Goal: Task Accomplishment & Management: Complete application form

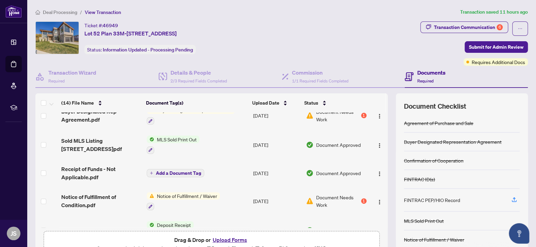
scroll to position [136, 0]
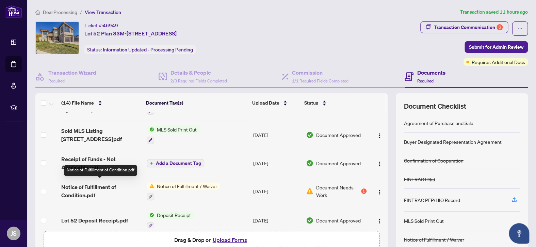
click at [91, 183] on span "Notice of Fulfillment of Condition.pdf" at bounding box center [101, 191] width 80 height 16
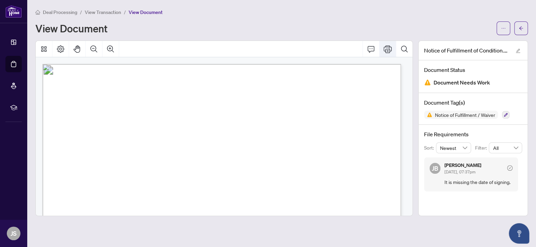
click at [388, 47] on icon "Print" at bounding box center [388, 49] width 8 height 8
click at [521, 28] on icon "arrow-left" at bounding box center [521, 28] width 4 height 4
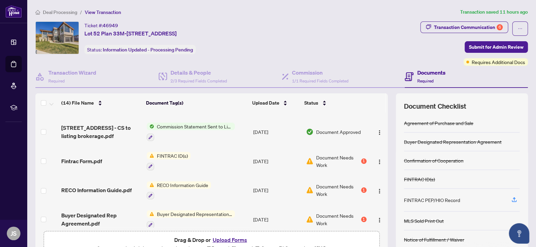
scroll to position [34, 0]
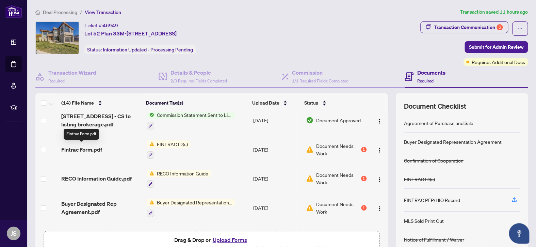
click at [81, 148] on span "Fintrac Form.pdf" at bounding box center [81, 149] width 41 height 8
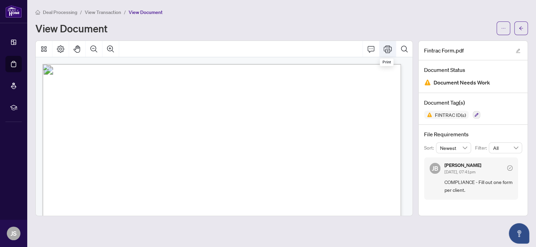
click at [387, 47] on icon "Print" at bounding box center [388, 49] width 8 height 8
click at [523, 26] on button "button" at bounding box center [521, 28] width 14 height 14
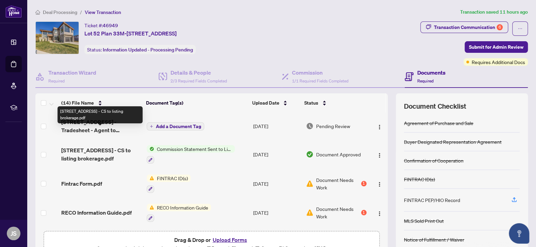
scroll to position [34, 0]
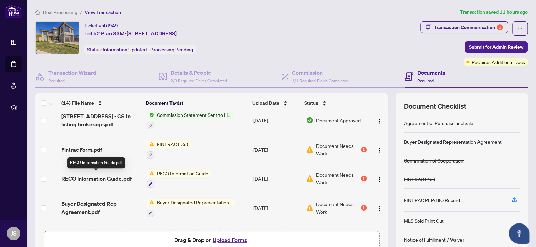
click at [90, 175] on span "RECO Information Guide.pdf" at bounding box center [96, 178] width 70 height 8
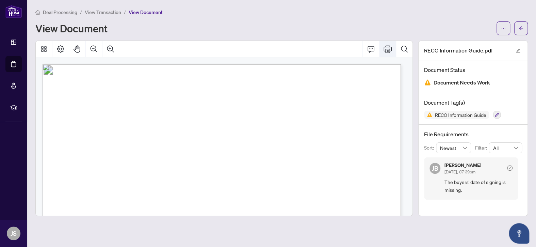
click at [388, 50] on icon "Print" at bounding box center [388, 48] width 8 height 7
click at [522, 28] on icon "arrow-left" at bounding box center [521, 28] width 4 height 4
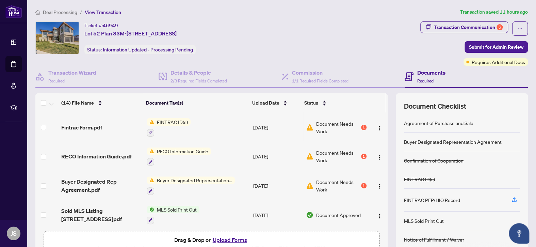
scroll to position [68, 0]
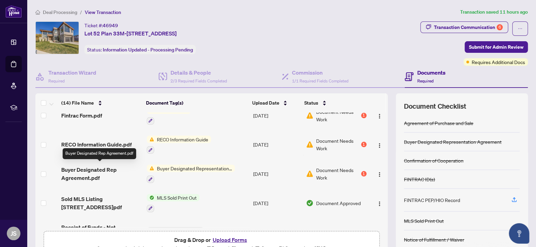
click at [95, 166] on span "Buyer Designated Rep Agreement.pdf" at bounding box center [101, 173] width 80 height 16
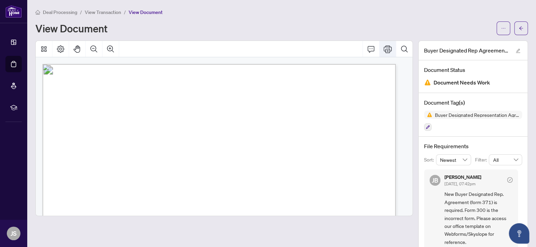
click at [384, 48] on icon "Print" at bounding box center [388, 49] width 8 height 8
click at [519, 26] on icon "arrow-left" at bounding box center [521, 28] width 5 height 5
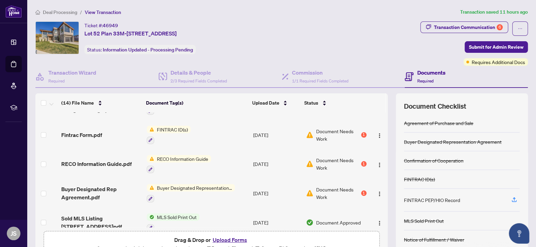
scroll to position [68, 0]
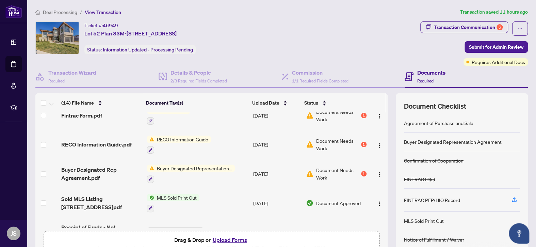
click at [232, 237] on button "Upload Forms" at bounding box center [230, 239] width 38 height 9
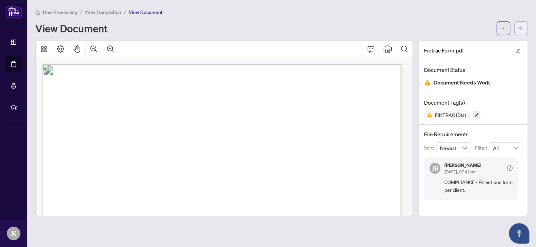
click at [521, 27] on icon "arrow-left" at bounding box center [521, 28] width 5 height 5
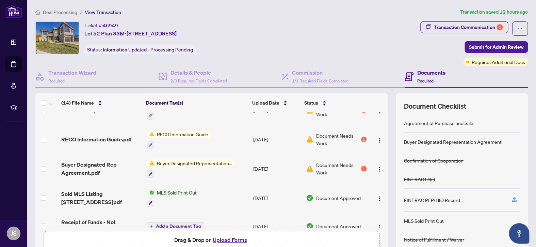
scroll to position [102, 0]
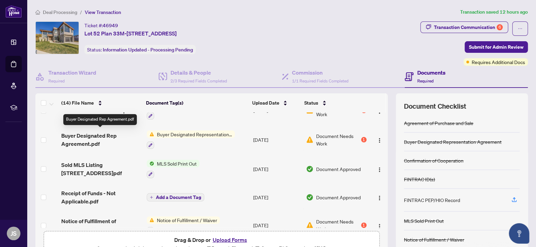
click at [94, 134] on span "Buyer Designated Rep Agreement.pdf" at bounding box center [101, 139] width 80 height 16
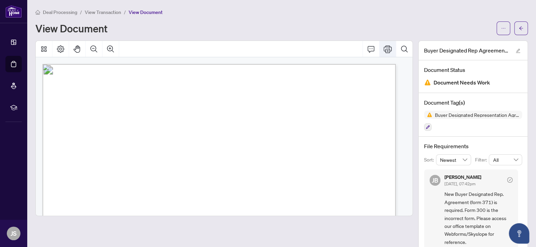
click at [384, 47] on icon "Print" at bounding box center [388, 49] width 8 height 8
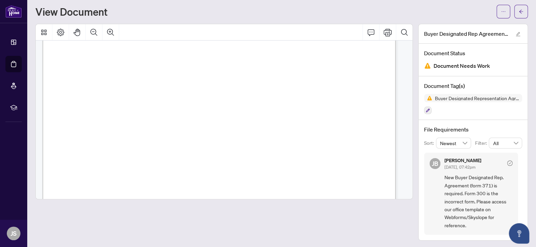
scroll to position [1463, 0]
drag, startPoint x: 68, startPoint y: 108, endPoint x: 252, endPoint y: 180, distance: 197.4
click at [90, 109] on span "Right at Home Realty operates as a Designated Representative Brokerage meaning …" at bounding box center [208, 108] width 279 height 5
click at [86, 107] on span "Right at Home Realty operates as a Designated Representative Brokerage meaning …" at bounding box center [208, 108] width 279 height 5
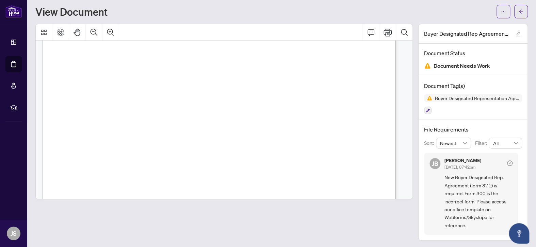
click at [86, 107] on span "Right at Home Realty operates as a Designated Representative Brokerage meaning …" at bounding box center [208, 108] width 279 height 5
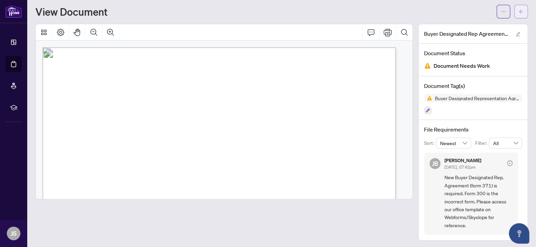
click at [519, 11] on icon "arrow-left" at bounding box center [521, 11] width 5 height 5
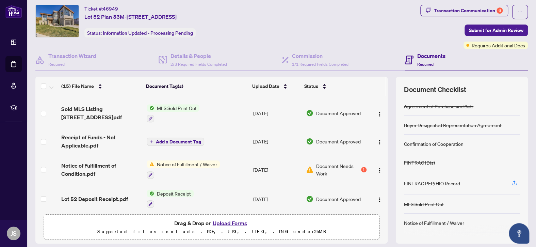
scroll to position [204, 0]
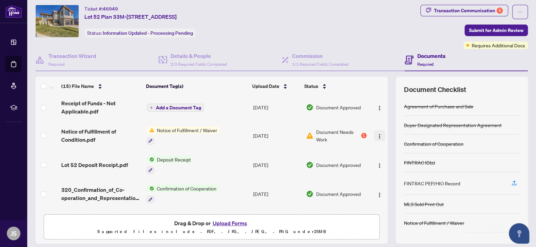
click at [377, 133] on img "button" at bounding box center [379, 135] width 5 height 5
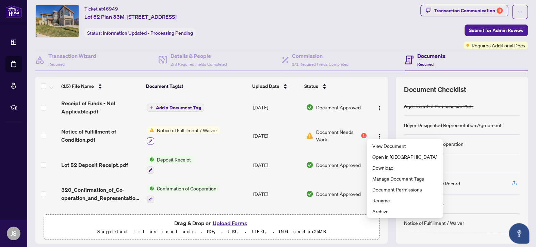
click at [147, 137] on button "button" at bounding box center [150, 140] width 7 height 7
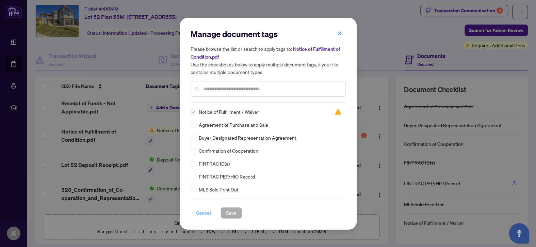
click at [204, 212] on span "Cancel" at bounding box center [203, 212] width 15 height 11
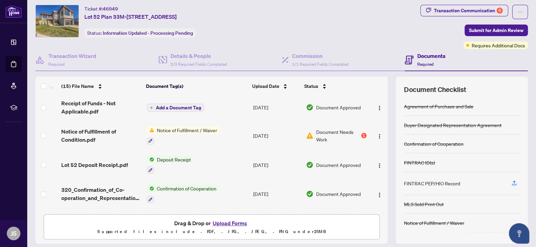
click at [322, 132] on span "Document Needs Work" at bounding box center [338, 135] width 44 height 15
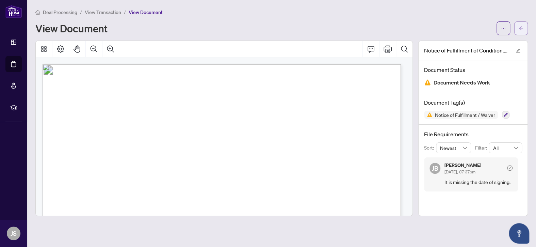
click at [521, 27] on icon "arrow-left" at bounding box center [521, 28] width 5 height 5
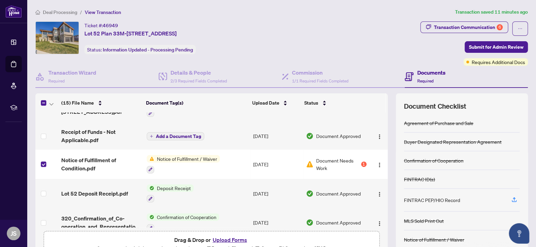
scroll to position [204, 0]
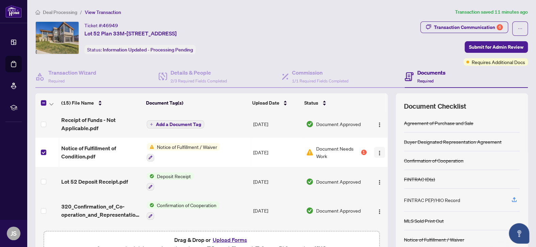
click at [377, 150] on img "button" at bounding box center [379, 152] width 5 height 5
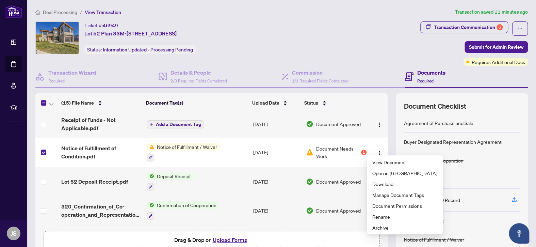
scroll to position [238, 0]
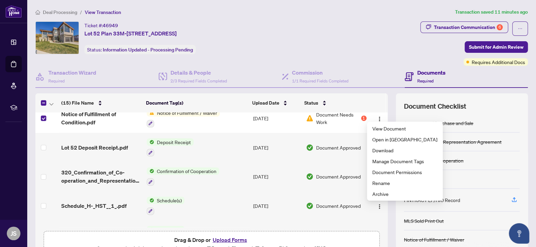
click at [271, 240] on div "Drag & Drop or Upload Forms Supported files include .PDF, .JPG, .JPEG, .PNG und…" at bounding box center [211, 243] width 327 height 17
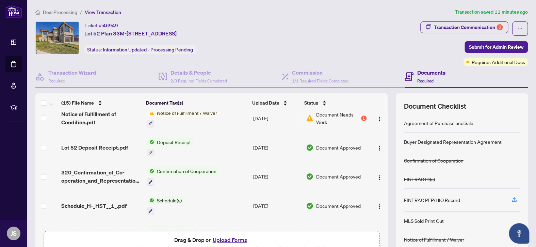
click at [235, 237] on button "Upload Forms" at bounding box center [230, 239] width 38 height 9
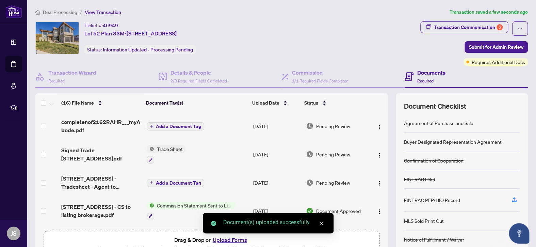
scroll to position [0, 0]
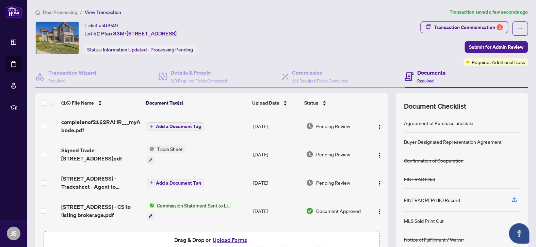
click at [150, 125] on icon "plus" at bounding box center [151, 126] width 3 height 3
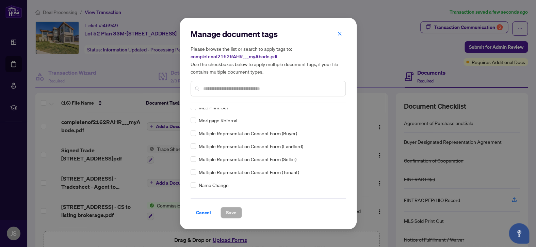
scroll to position [1021, 0]
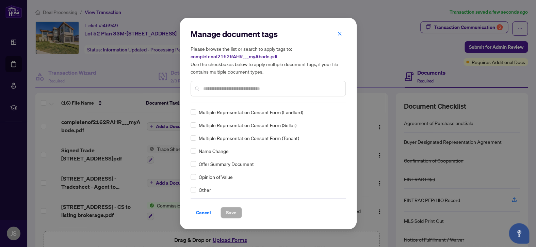
click at [223, 88] on input "text" at bounding box center [271, 88] width 137 height 7
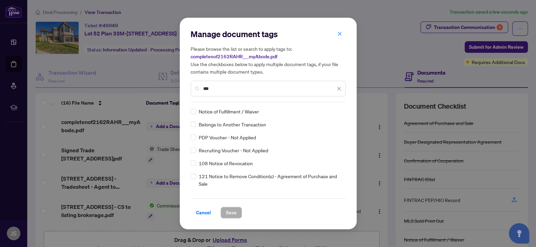
type input "***"
click at [232, 212] on span "Save" at bounding box center [231, 212] width 11 height 11
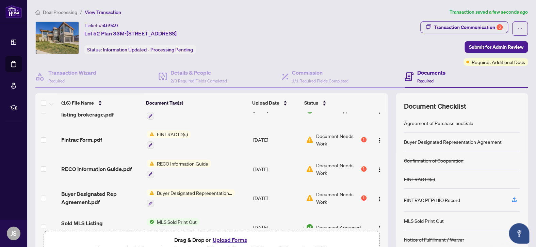
scroll to position [136, 0]
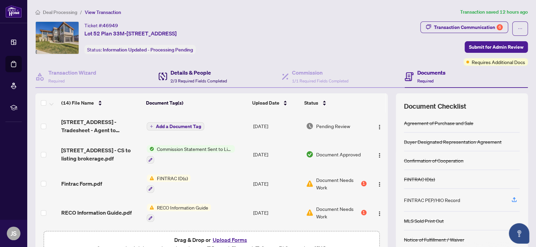
click at [185, 77] on div "Details & People 2/3 Required Fields Completed" at bounding box center [199, 76] width 56 height 16
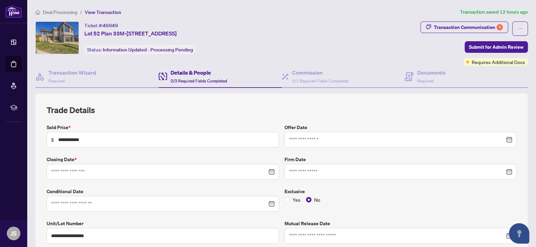
type input "**********"
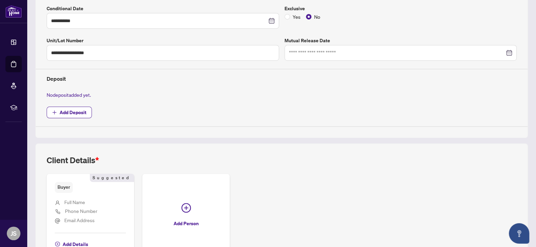
scroll to position [228, 0]
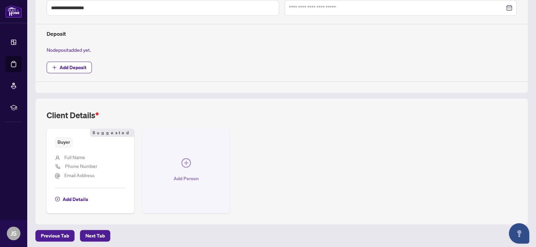
click at [185, 159] on icon "plus-circle" at bounding box center [186, 163] width 10 height 10
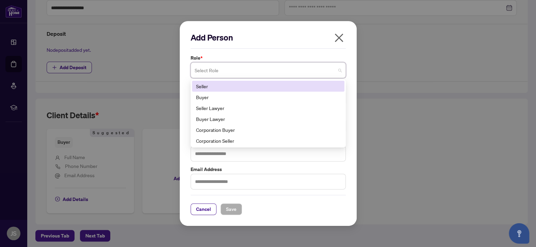
click at [338, 68] on span at bounding box center [268, 70] width 147 height 13
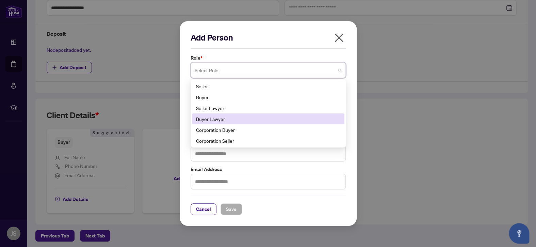
click at [210, 118] on div "Buyer Lawyer" at bounding box center [268, 118] width 144 height 7
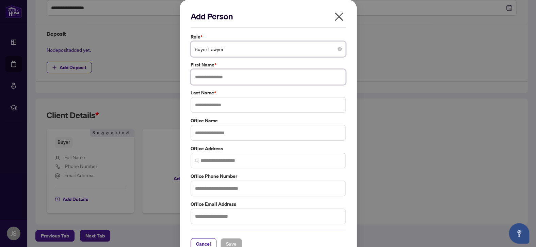
click at [211, 78] on input "text" at bounding box center [268, 77] width 155 height 16
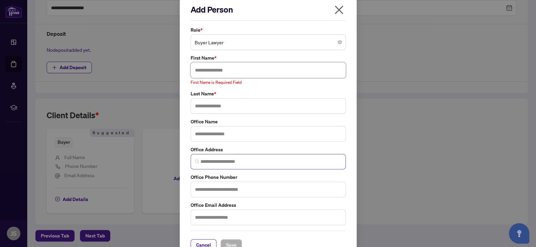
scroll to position [0, 0]
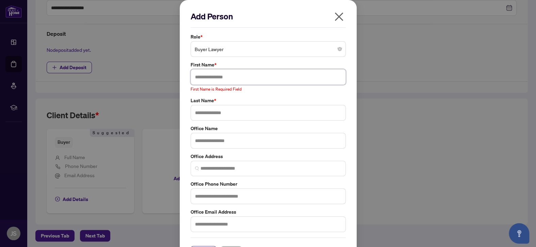
paste input "**********"
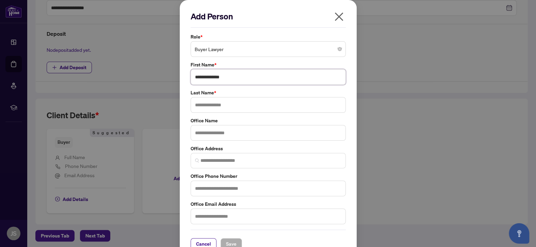
drag, startPoint x: 207, startPoint y: 77, endPoint x: 228, endPoint y: 76, distance: 21.1
click at [228, 76] on input "**********" at bounding box center [268, 77] width 155 height 16
type input "*****"
click at [194, 104] on input "text" at bounding box center [268, 105] width 155 height 16
paste input "********"
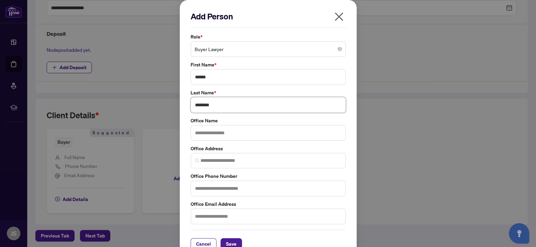
type input "********"
click at [198, 132] on input "text" at bounding box center [268, 133] width 155 height 16
paste input "**********"
type input "**********"
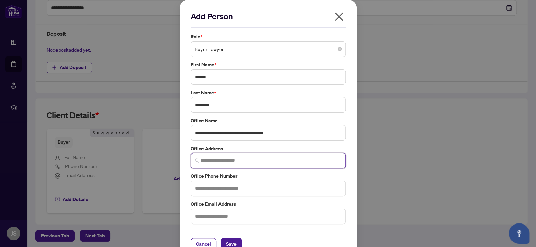
click at [200, 159] on input "search" at bounding box center [270, 160] width 141 height 7
click at [199, 186] on input "text" at bounding box center [268, 188] width 155 height 16
paste input "**********"
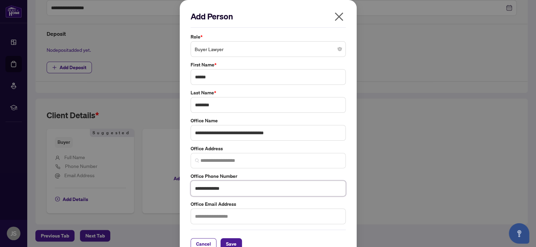
scroll to position [12, 0]
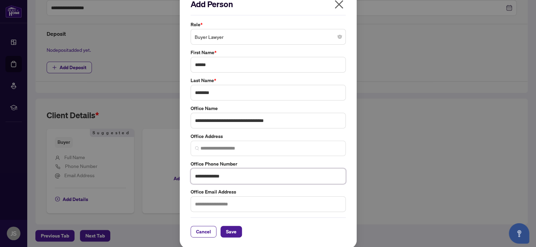
type input "**********"
click at [203, 203] on input "text" at bounding box center [268, 204] width 155 height 16
paste input "**********"
type input "**********"
click at [227, 230] on span "Save" at bounding box center [231, 231] width 11 height 11
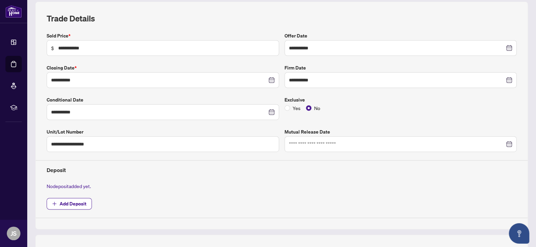
scroll to position [0, 0]
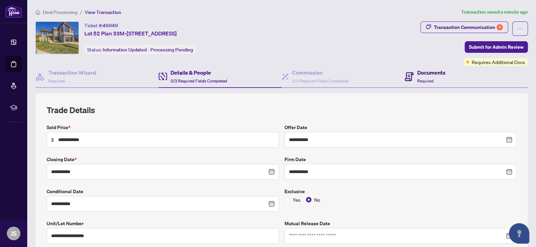
click at [433, 73] on h4 "Documents" at bounding box center [431, 72] width 28 height 8
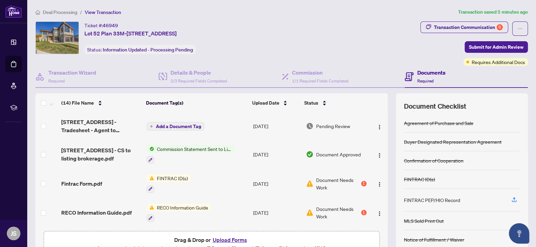
click at [227, 239] on button "Upload Forms" at bounding box center [230, 239] width 38 height 9
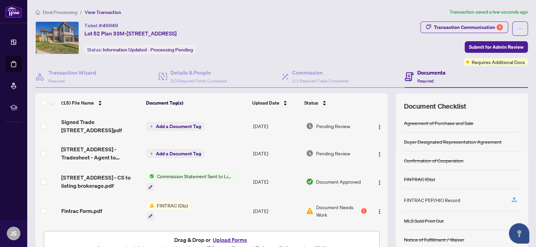
click at [150, 125] on icon "plus" at bounding box center [151, 126] width 3 height 3
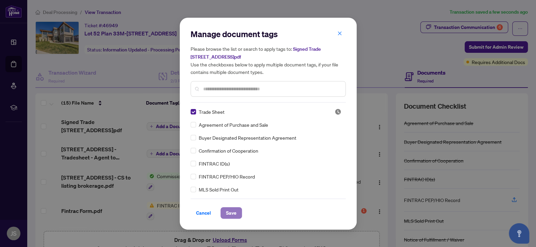
click at [230, 210] on span "Save" at bounding box center [231, 212] width 11 height 11
